Goal: Transaction & Acquisition: Book appointment/travel/reservation

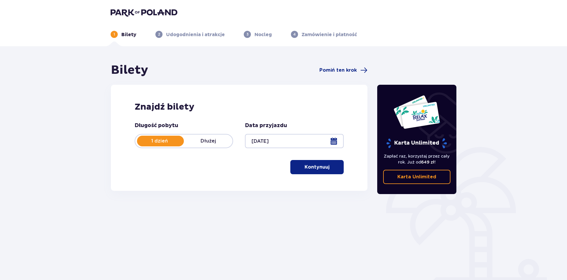
click at [314, 167] on p "Kontynuuj" at bounding box center [317, 167] width 25 height 7
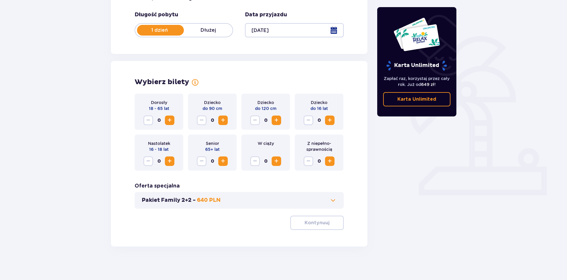
scroll to position [113, 0]
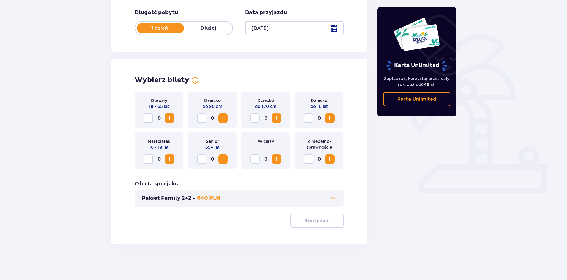
click at [174, 120] on button "Increase" at bounding box center [169, 118] width 9 height 9
click at [327, 225] on span "button" at bounding box center [330, 220] width 7 height 7
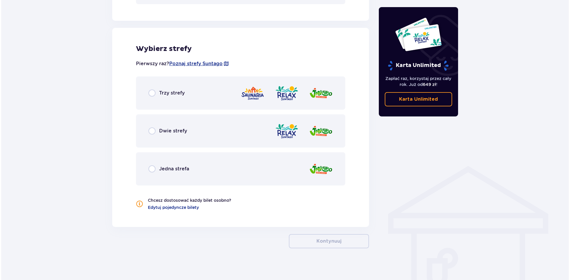
scroll to position [320, 0]
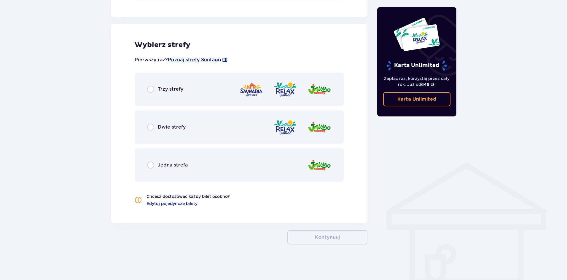
click at [194, 60] on span "Poznaj strefy Suntago" at bounding box center [194, 60] width 53 height 7
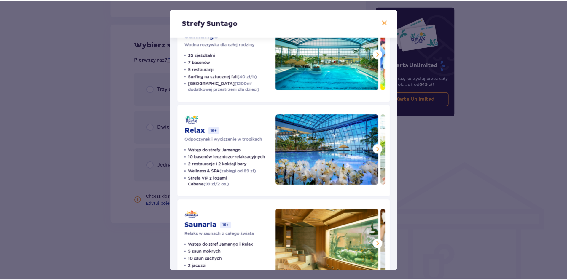
scroll to position [59, 0]
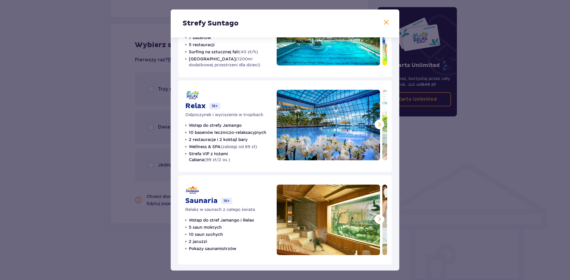
click at [94, 228] on div "Strefy Suntago Jamango Wodna rozrywka dla całej rodziny 35 zjeżdżalni 7 basenów…" at bounding box center [285, 140] width 570 height 280
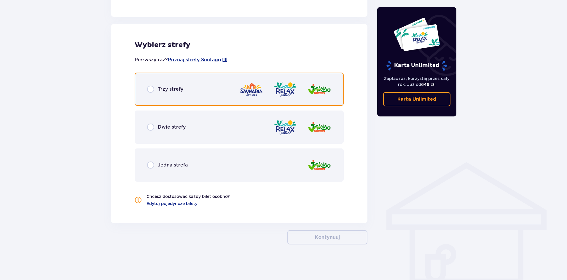
click at [151, 88] on input "radio" at bounding box center [150, 89] width 7 height 7
radio input "true"
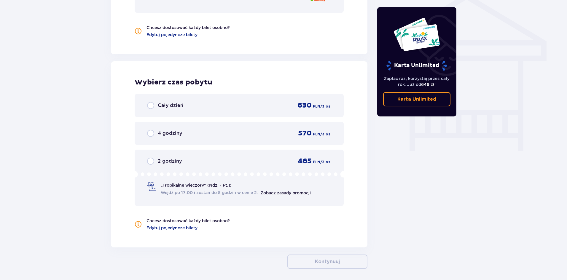
scroll to position [513, 0]
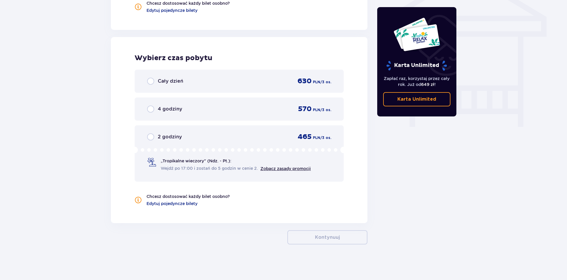
click at [155, 84] on div "Cały dzień" at bounding box center [165, 81] width 36 height 7
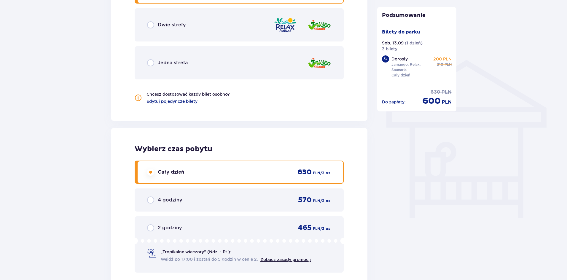
scroll to position [398, 0]
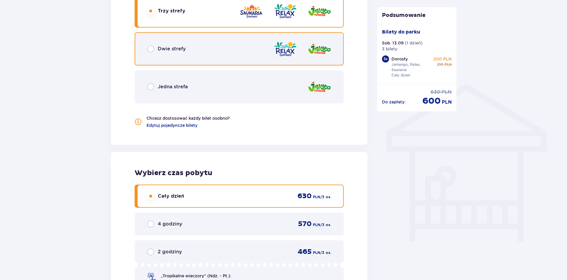
click at [151, 52] on input "radio" at bounding box center [150, 48] width 7 height 7
radio input "true"
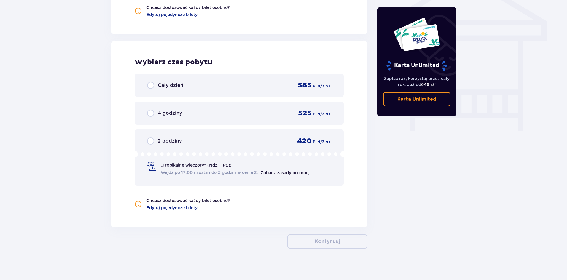
scroll to position [513, 0]
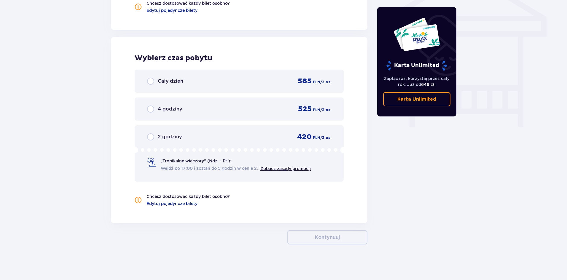
click at [161, 86] on div "Cały dzień 585 PLN / 3 os." at bounding box center [239, 81] width 209 height 23
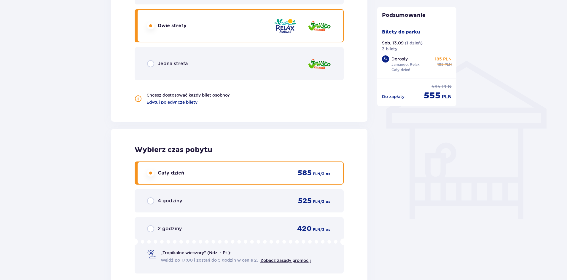
scroll to position [398, 0]
